Goal: Obtain resource: Obtain resource

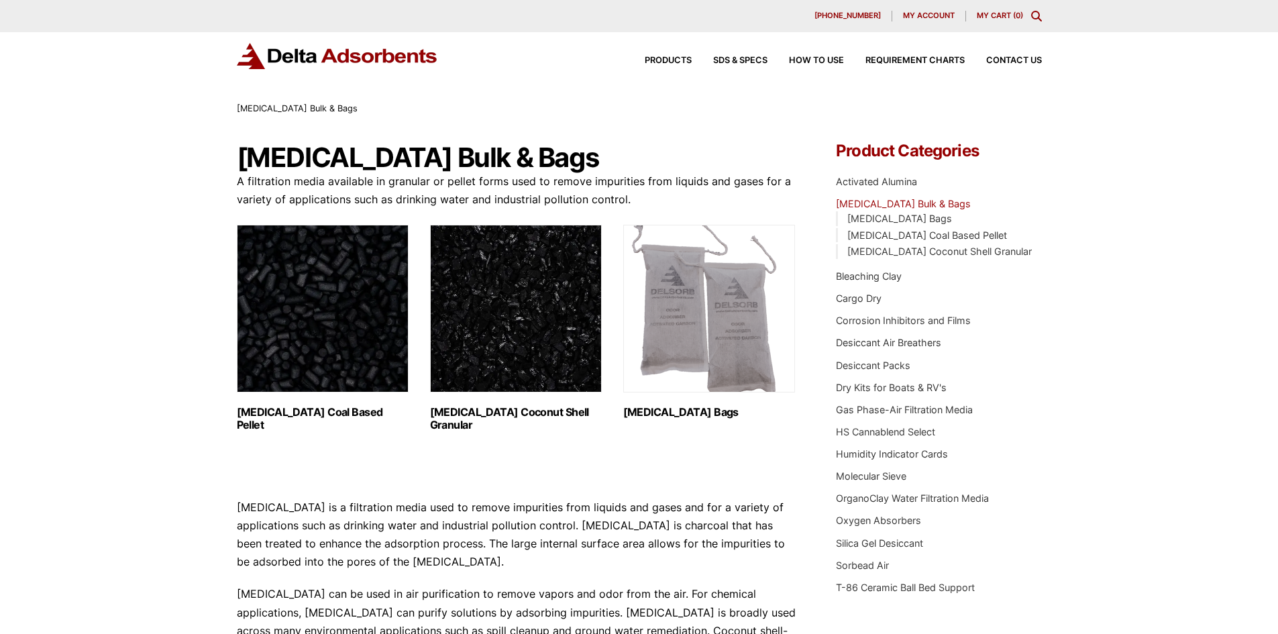
click at [536, 344] on img "Visit product category Activated Carbon Coconut Shell Granular" at bounding box center [516, 309] width 172 height 168
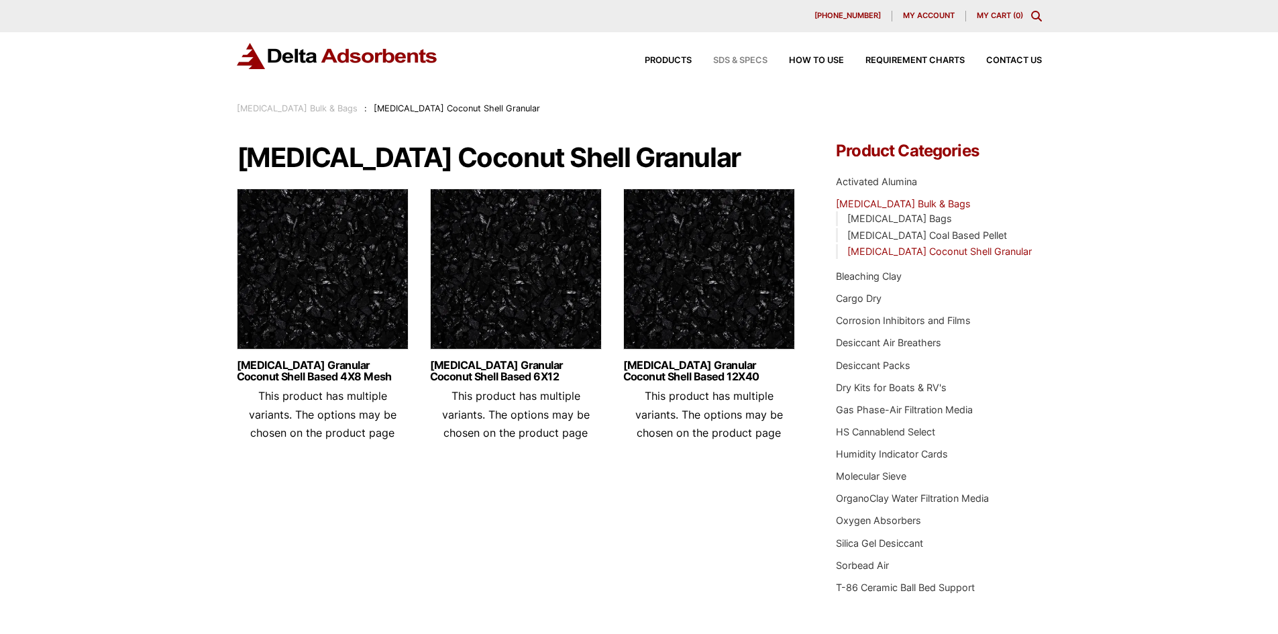
click at [729, 62] on span "SDS & SPECS" at bounding box center [740, 60] width 54 height 9
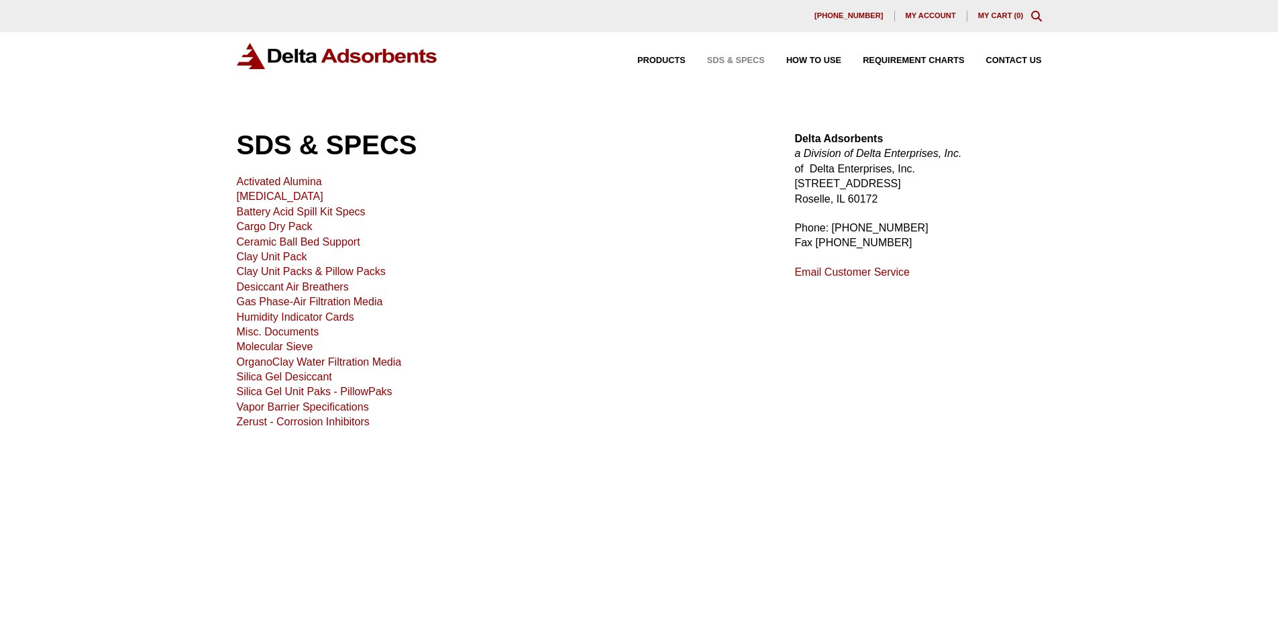
click at [284, 196] on link "[MEDICAL_DATA]" at bounding box center [280, 196] width 87 height 11
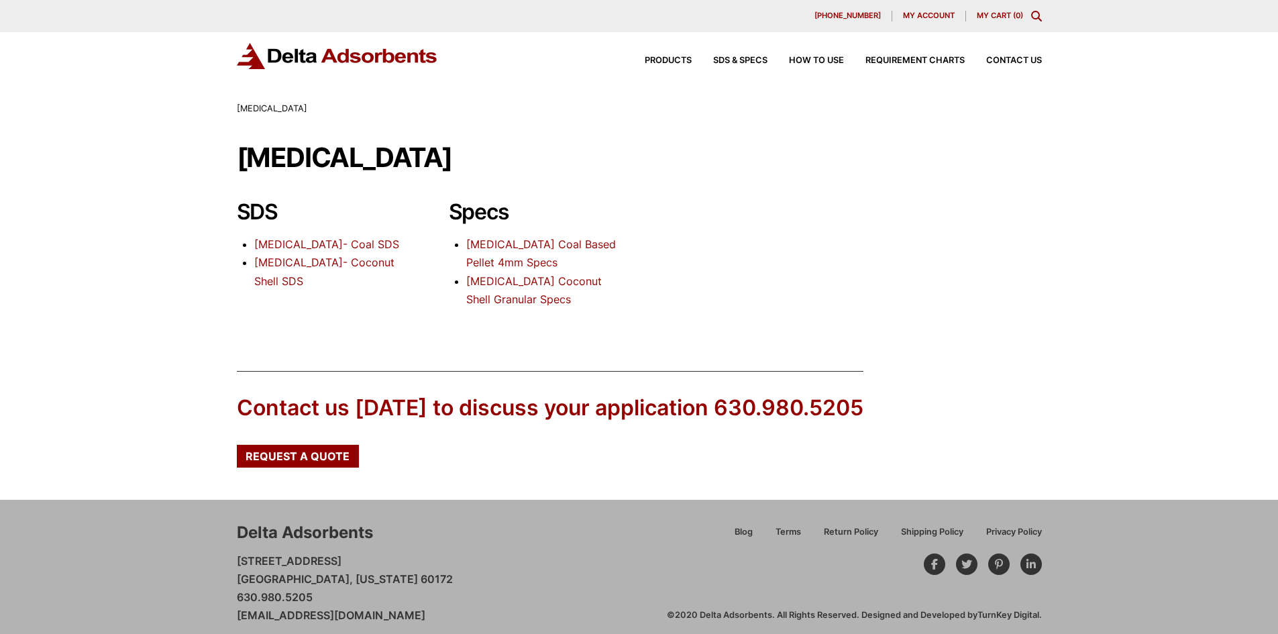
click at [326, 262] on link "Activated Carbon- Coconut Shell SDS" at bounding box center [324, 272] width 140 height 32
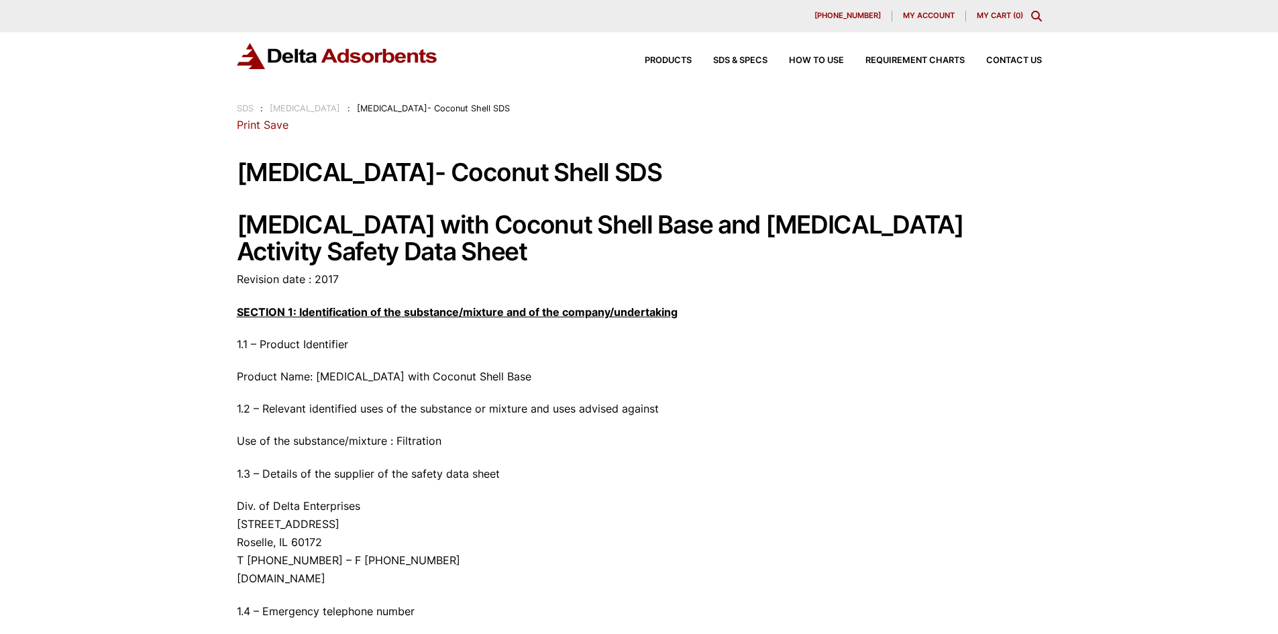
click at [266, 125] on link "Save" at bounding box center [276, 124] width 25 height 13
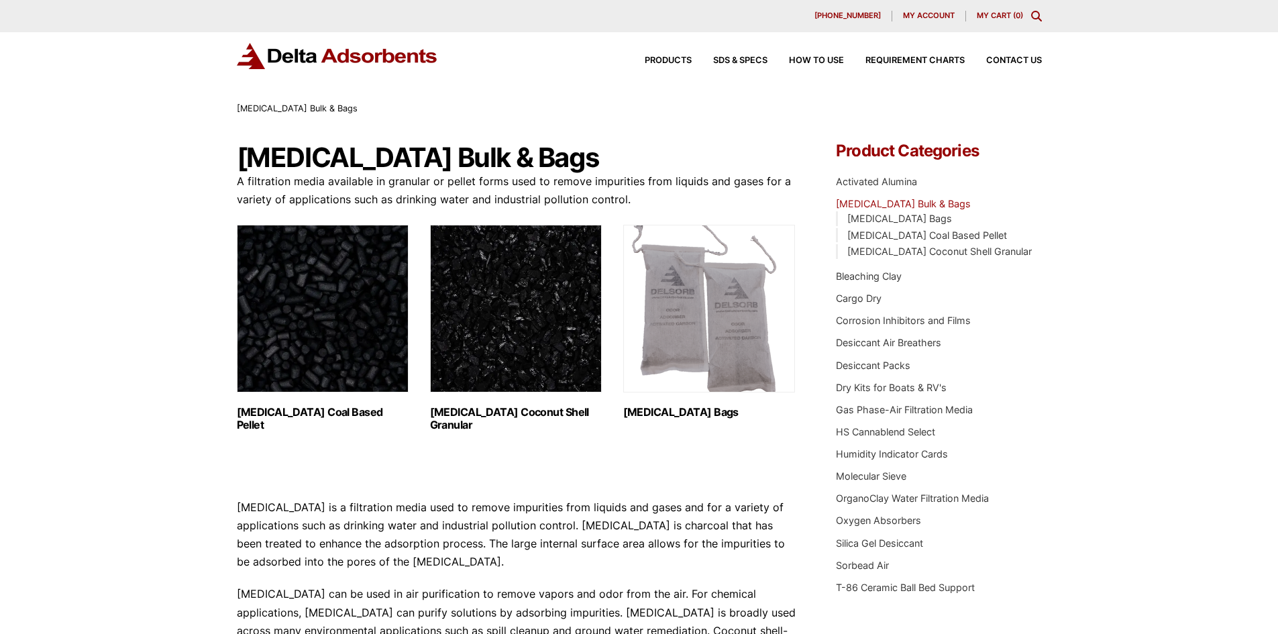
click at [545, 311] on img "Visit product category Activated Carbon Coconut Shell Granular" at bounding box center [516, 309] width 172 height 168
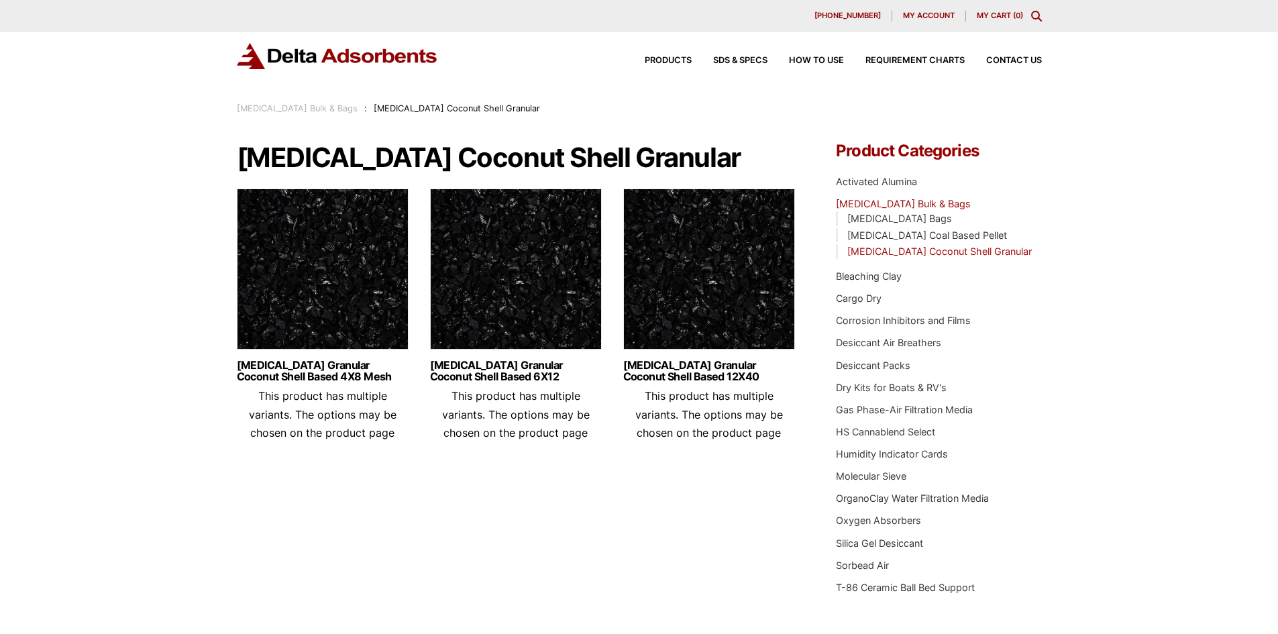
click at [716, 290] on img at bounding box center [709, 273] width 172 height 168
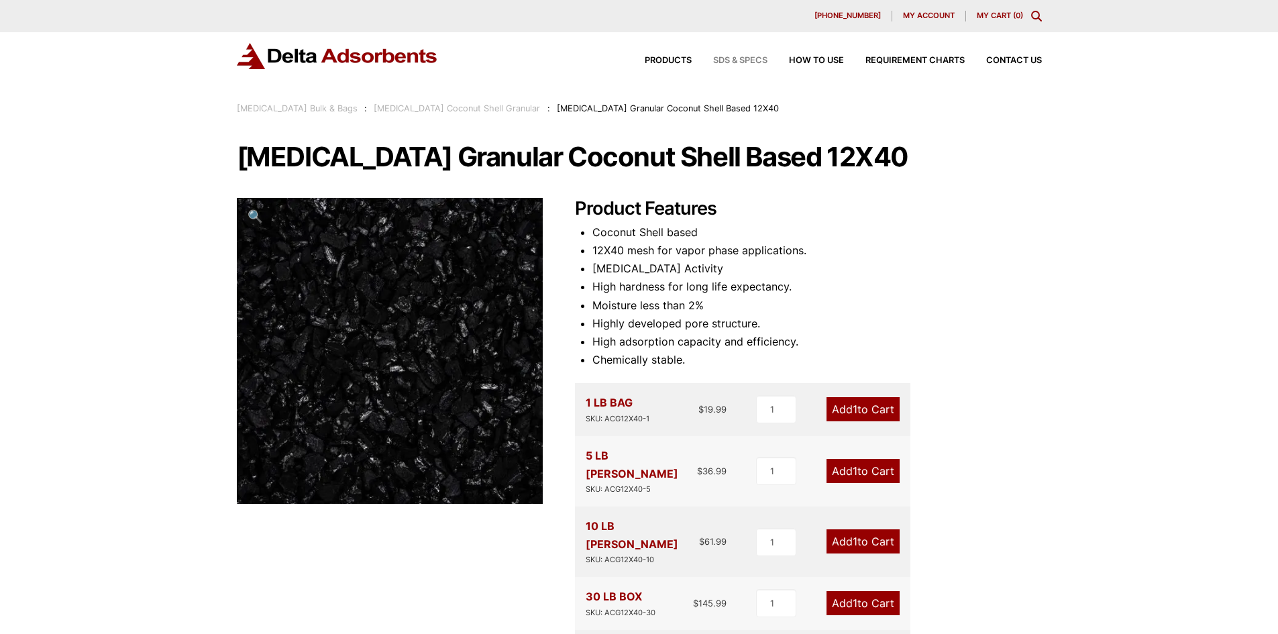
click at [729, 56] on span "SDS & SPECS" at bounding box center [740, 60] width 54 height 9
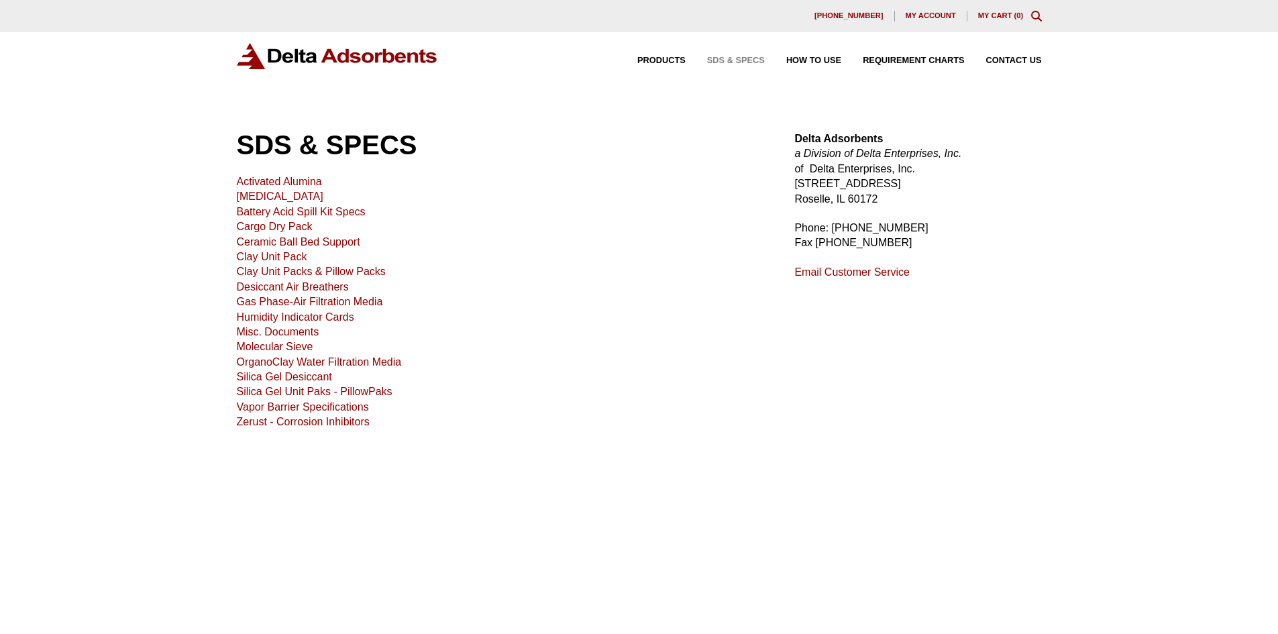
click at [291, 198] on link "[MEDICAL_DATA]" at bounding box center [280, 196] width 87 height 11
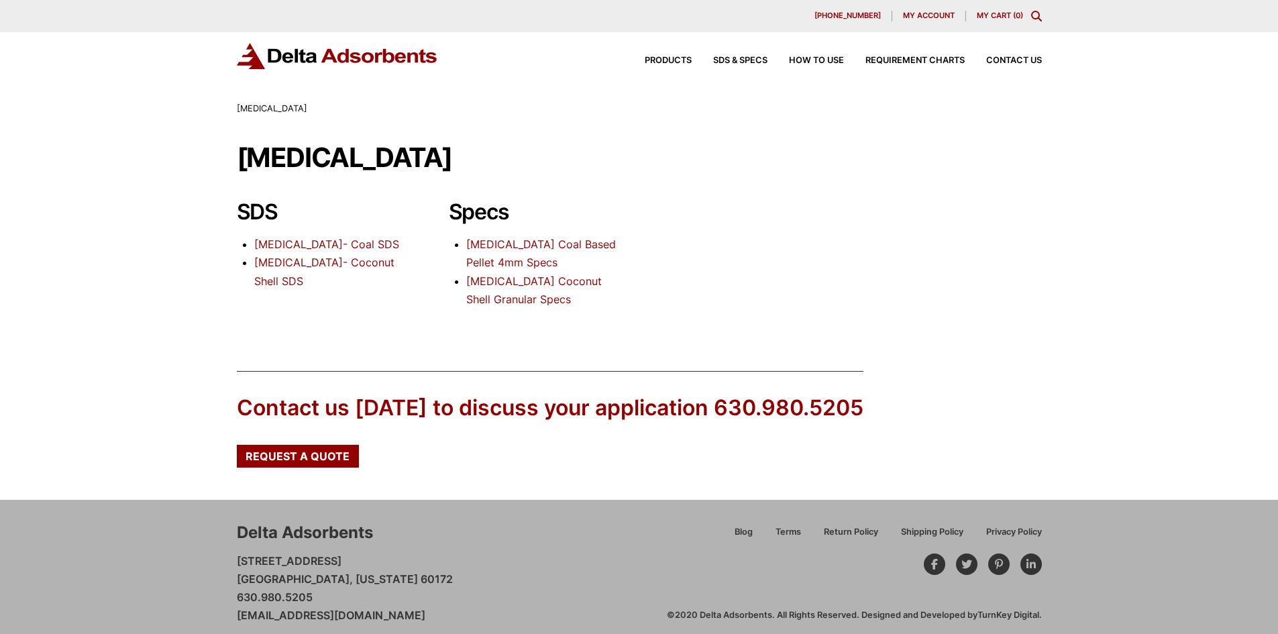
click at [554, 281] on link "[MEDICAL_DATA] Coconut Shell Granular Specs" at bounding box center [534, 290] width 136 height 32
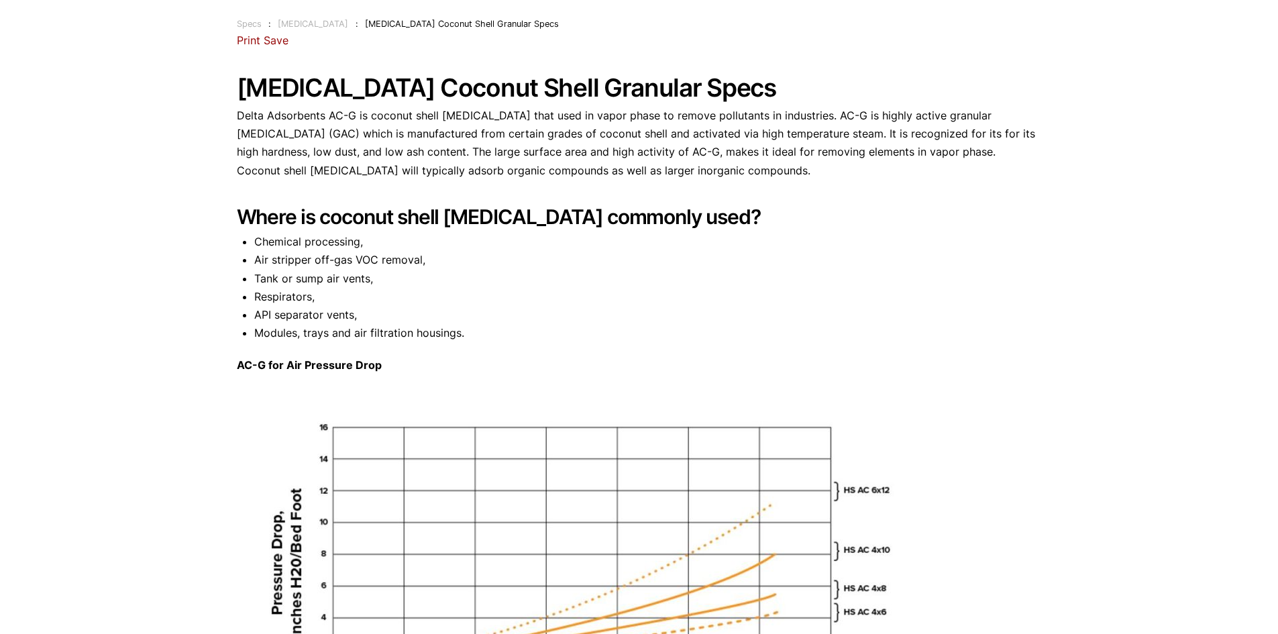
scroll to position [698, 0]
